Goal: Task Accomplishment & Management: Complete application form

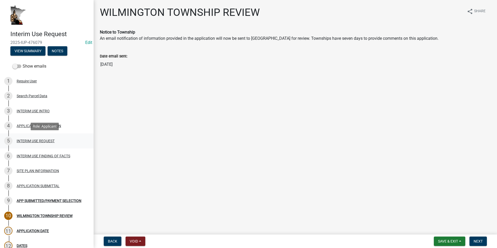
click at [39, 143] on div "5 INTERIM USE REQUEST" at bounding box center [44, 141] width 81 height 8
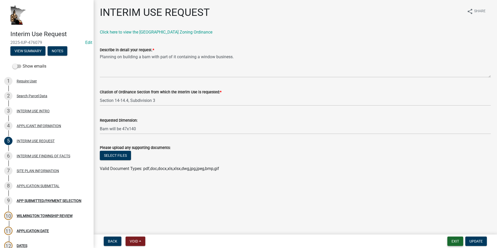
click at [453, 242] on button "Exit" at bounding box center [456, 241] width 16 height 9
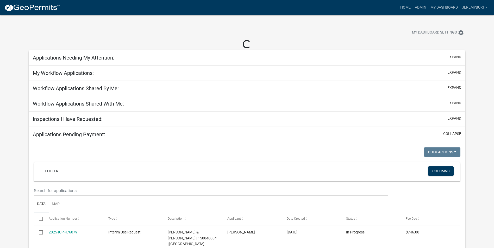
select select "2: 50"
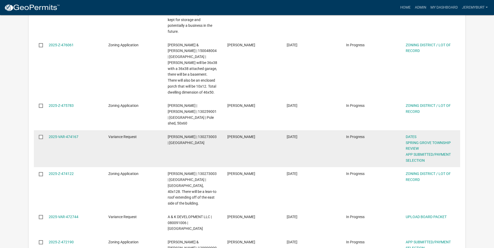
scroll to position [312, 0]
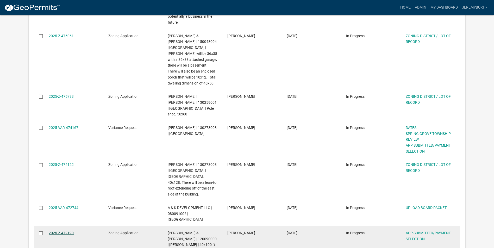
click at [62, 231] on link "2025-Z-472190" at bounding box center [61, 233] width 25 height 4
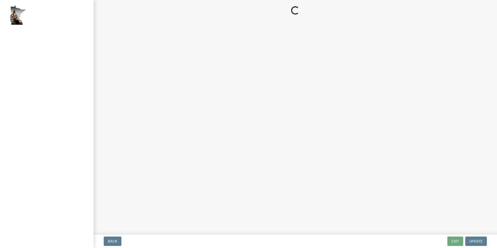
select select "2: 1"
